Goal: Task Accomplishment & Management: Complete application form

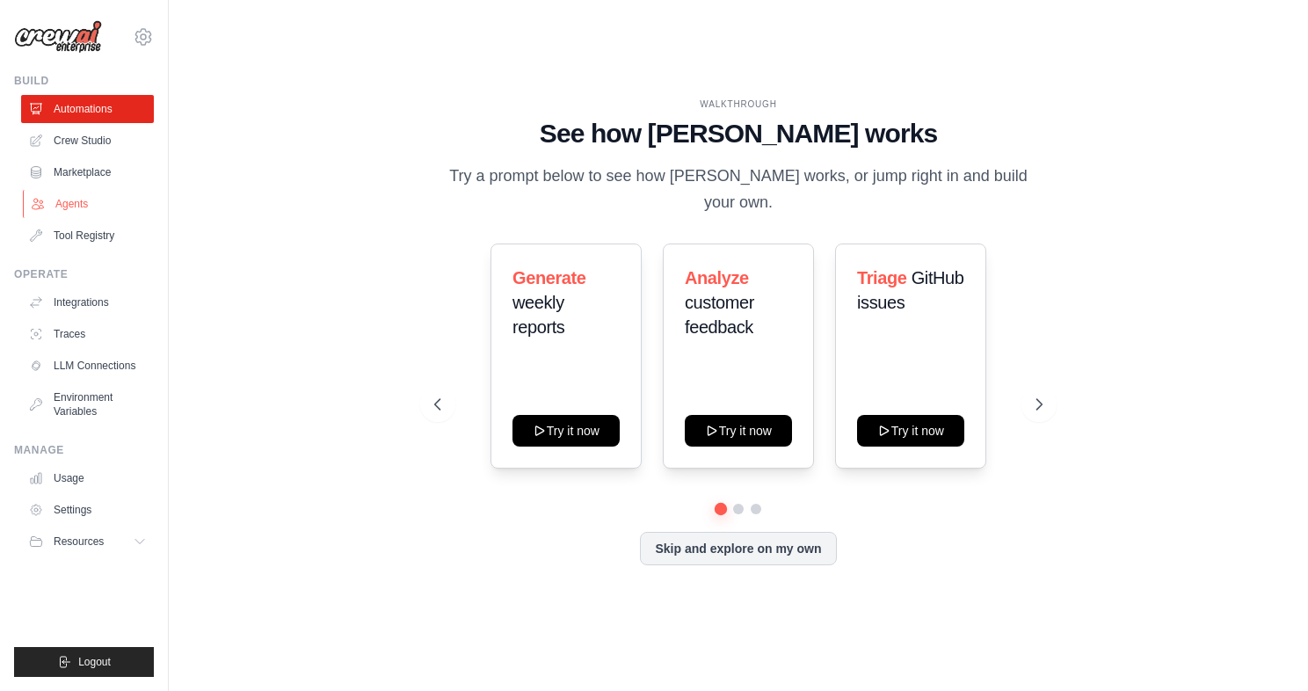
click at [84, 195] on link "Agents" at bounding box center [89, 204] width 133 height 28
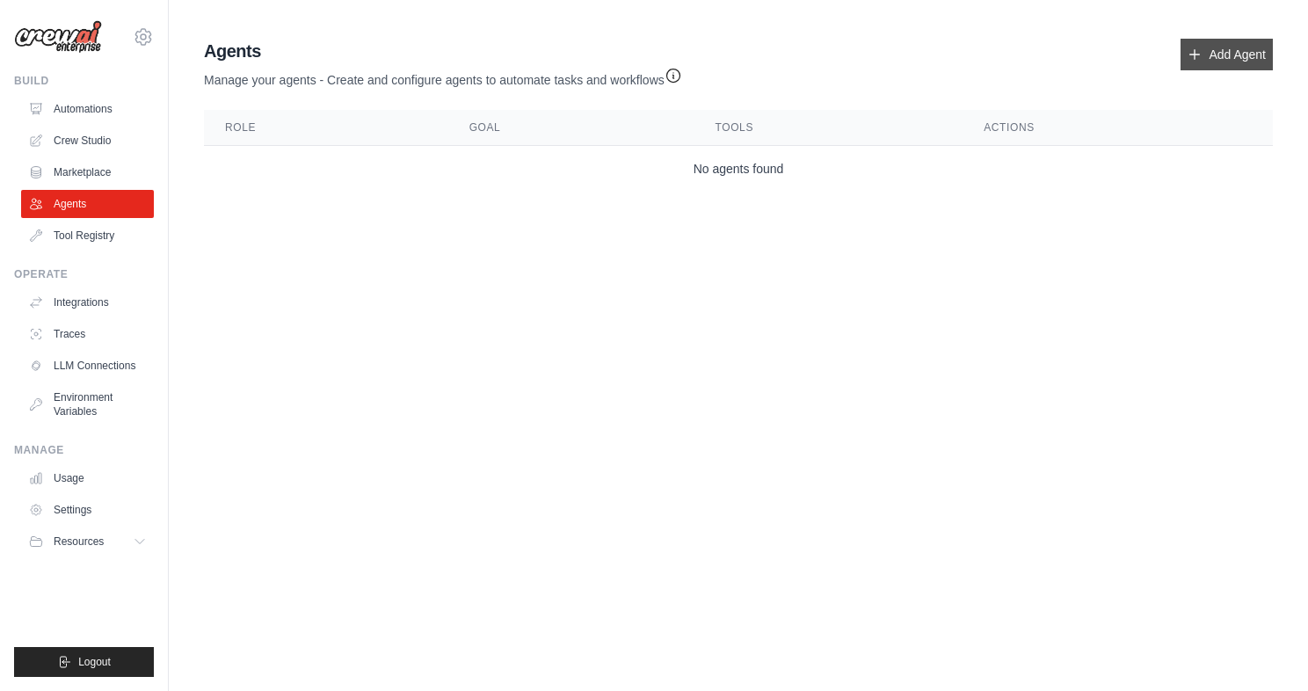
click at [1223, 56] on link "Add Agent" at bounding box center [1226, 55] width 92 height 32
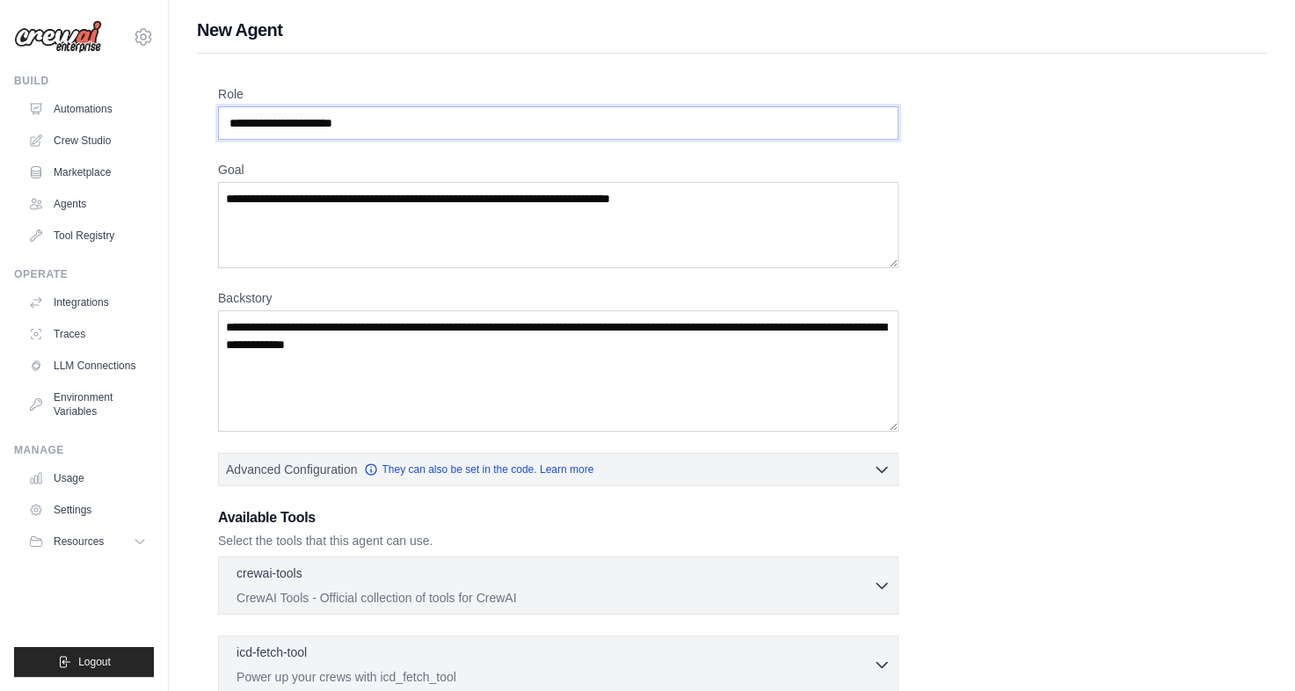
click at [471, 134] on input "Role" at bounding box center [558, 122] width 680 height 33
type input "*"
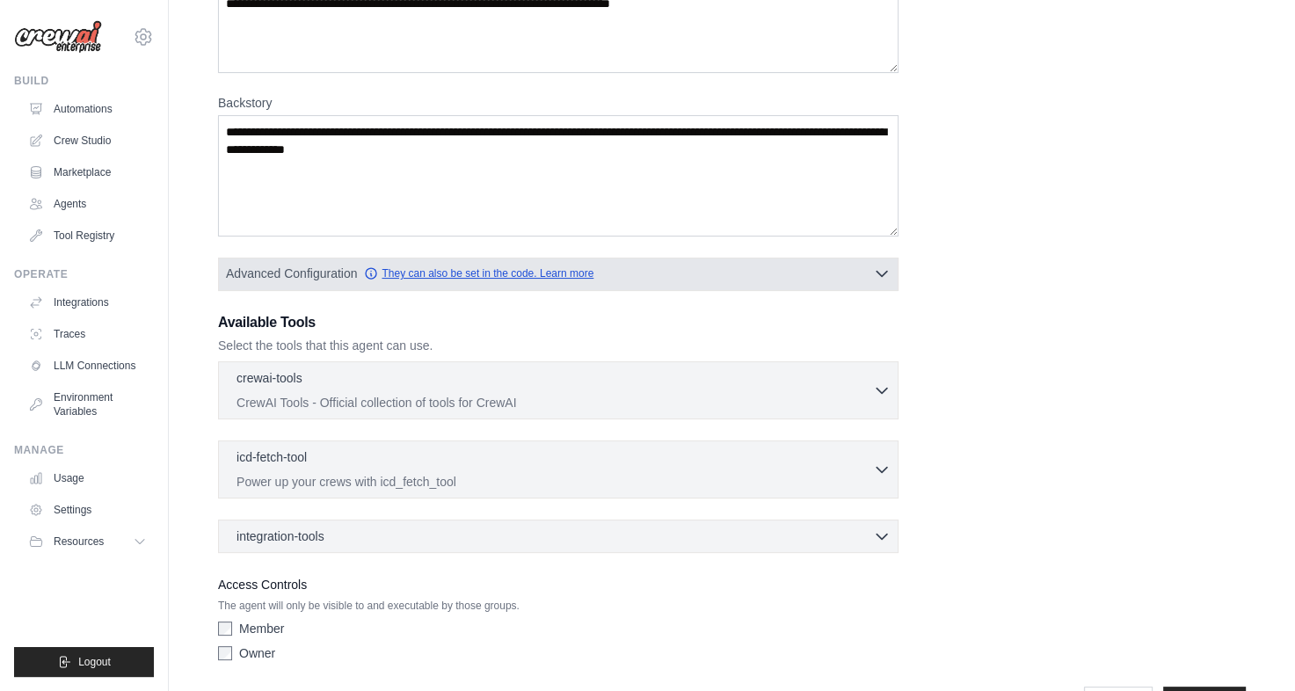
scroll to position [250, 0]
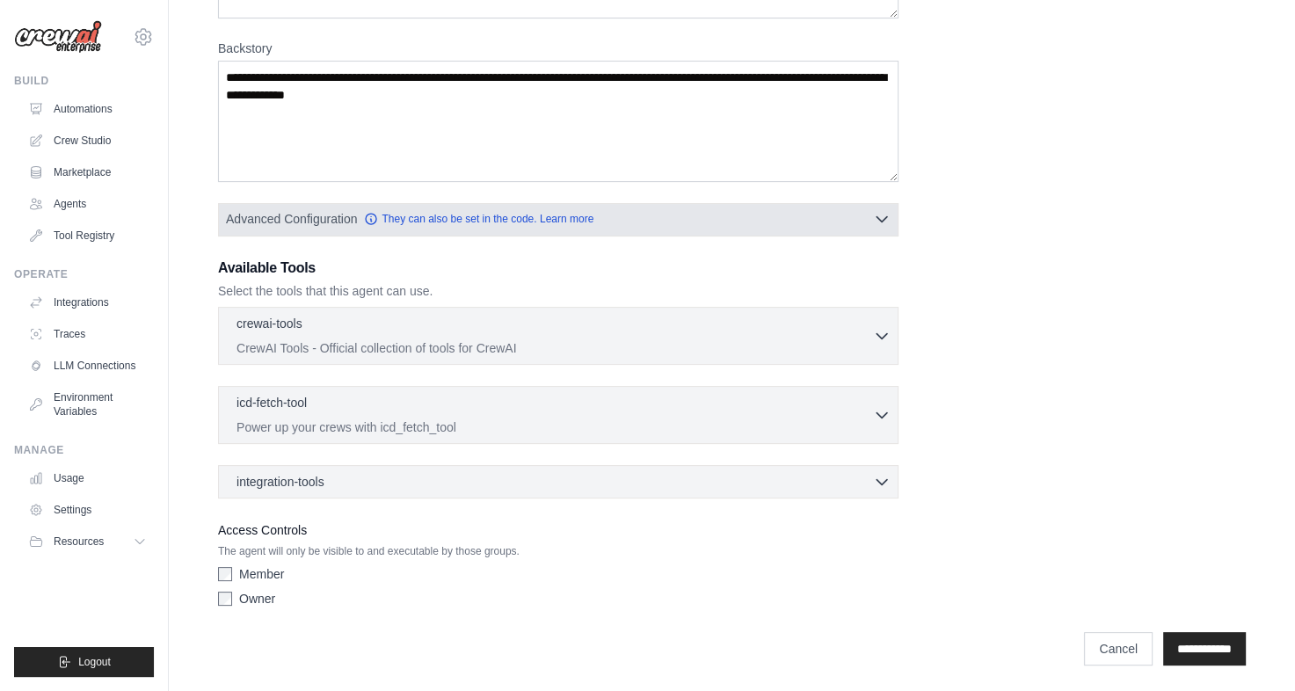
click at [515, 225] on span "Advanced Configuration They can also be set in the code. Learn more" at bounding box center [409, 219] width 367 height 18
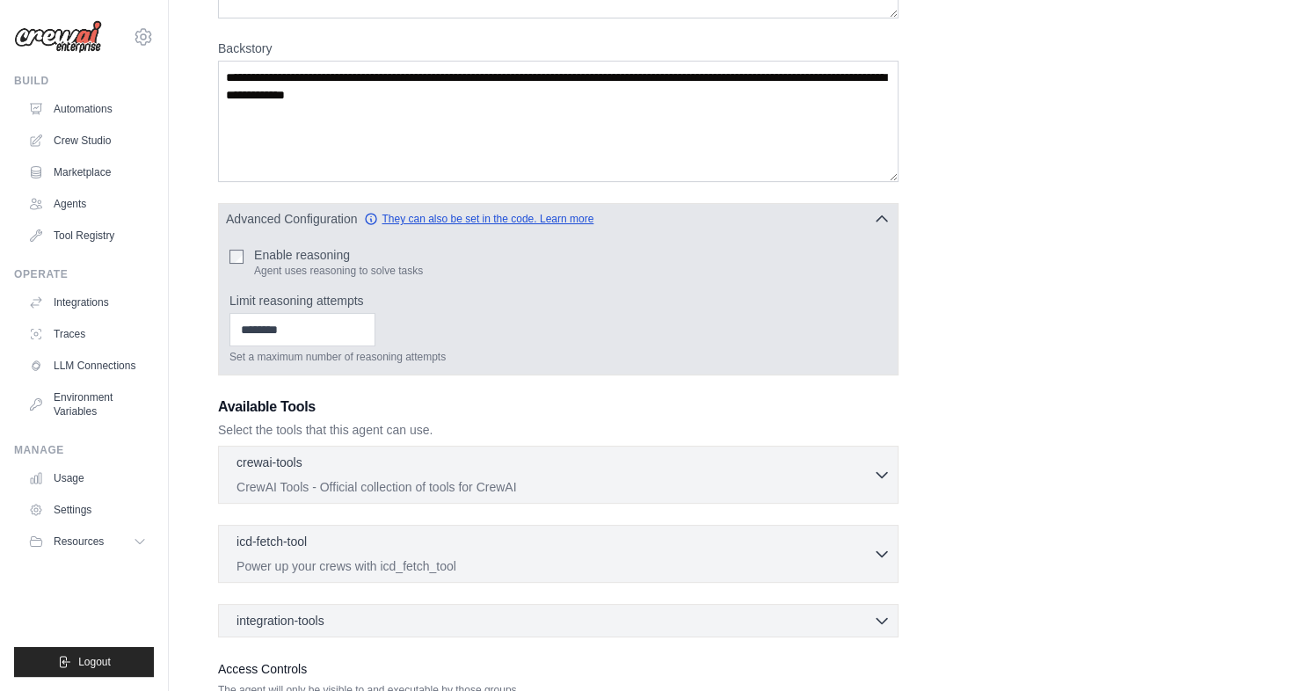
click at [563, 221] on link "They can also be set in the code. Learn more" at bounding box center [478, 219] width 229 height 14
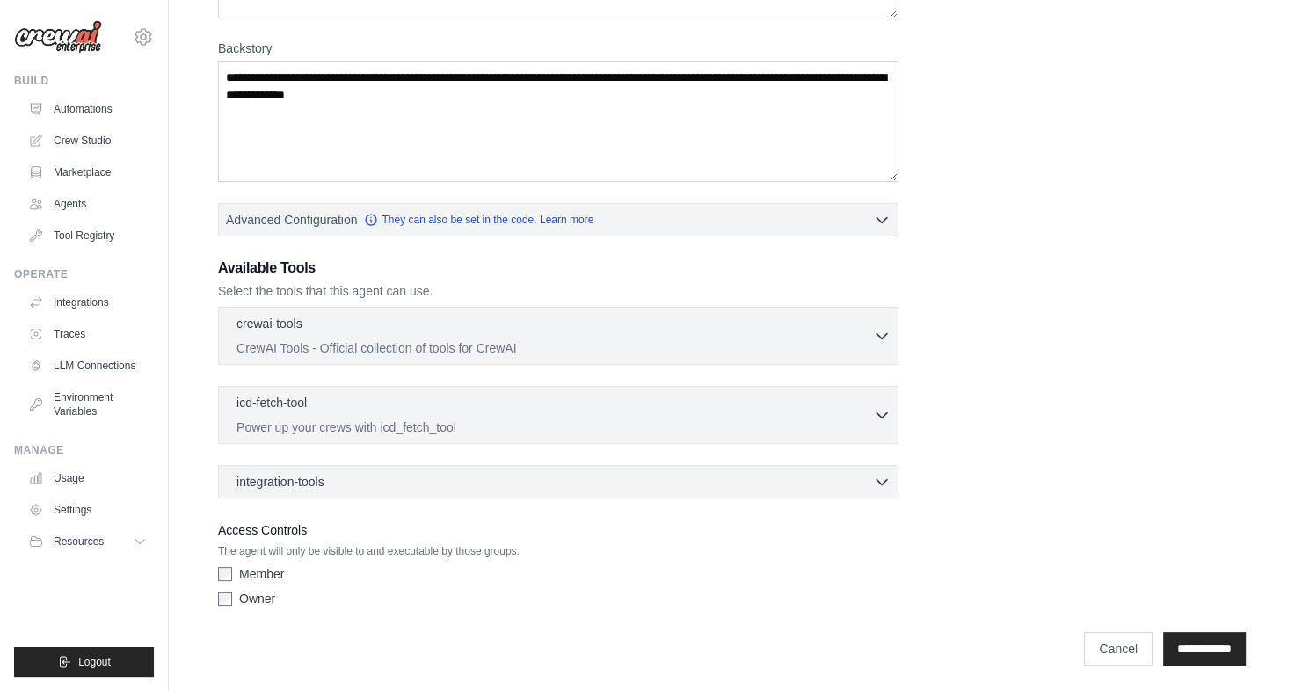
click at [258, 599] on label "Owner" at bounding box center [257, 599] width 36 height 18
click at [257, 577] on label "Member" at bounding box center [261, 574] width 45 height 18
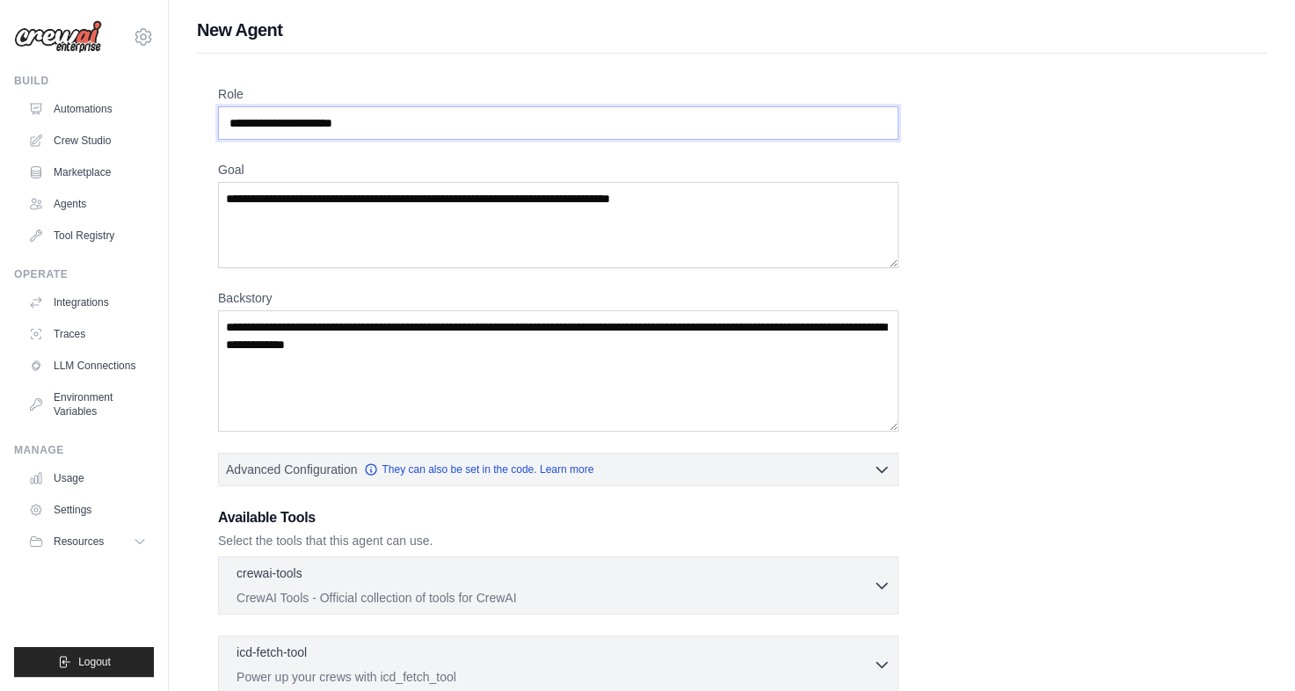
click at [441, 120] on input "Role" at bounding box center [558, 122] width 680 height 33
type input "*"
type input "**********"
click at [493, 213] on textarea "Goal" at bounding box center [558, 225] width 680 height 86
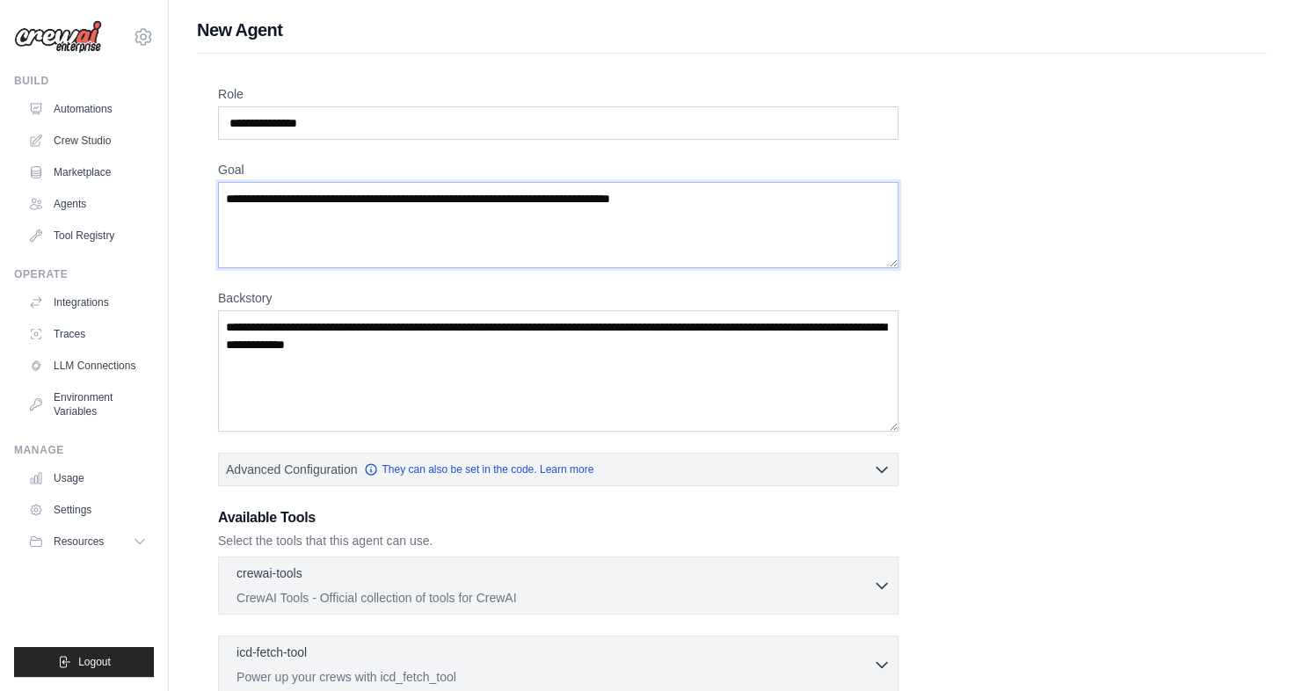
click at [493, 213] on textarea "Goal" at bounding box center [558, 225] width 680 height 86
type textarea "*"
click at [493, 213] on textarea "***" at bounding box center [558, 225] width 680 height 86
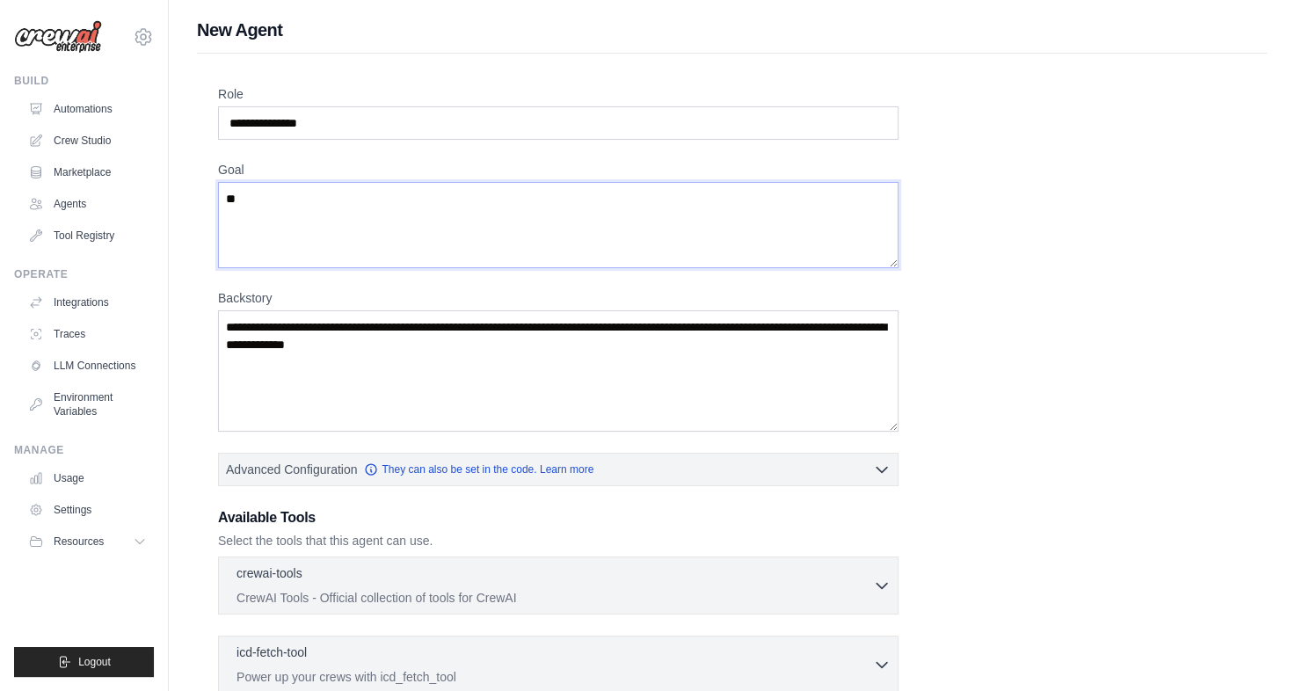
type textarea "*"
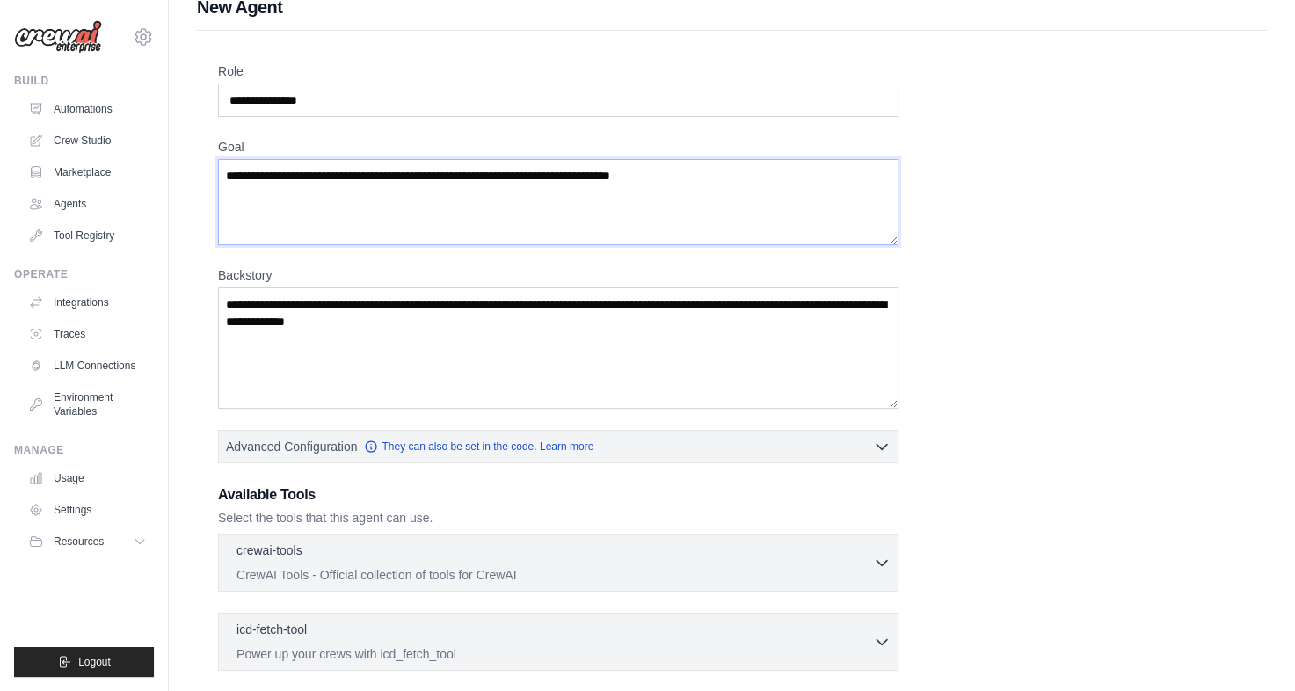
scroll to position [20, 0]
